Goal: Navigation & Orientation: Go to known website

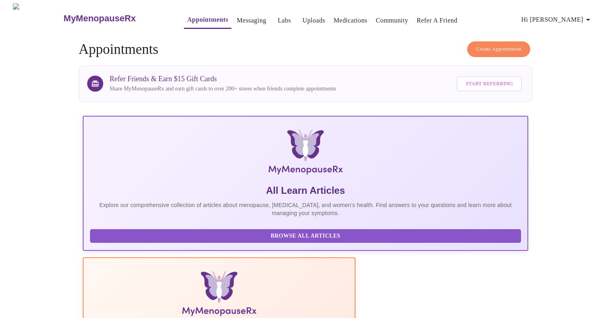
scroll to position [103, 0]
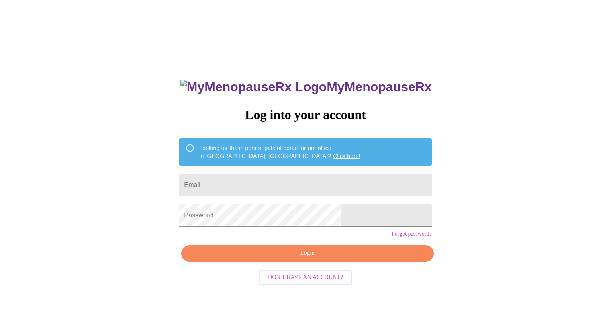
scroll to position [8, 0]
